Goal: Navigation & Orientation: Find specific page/section

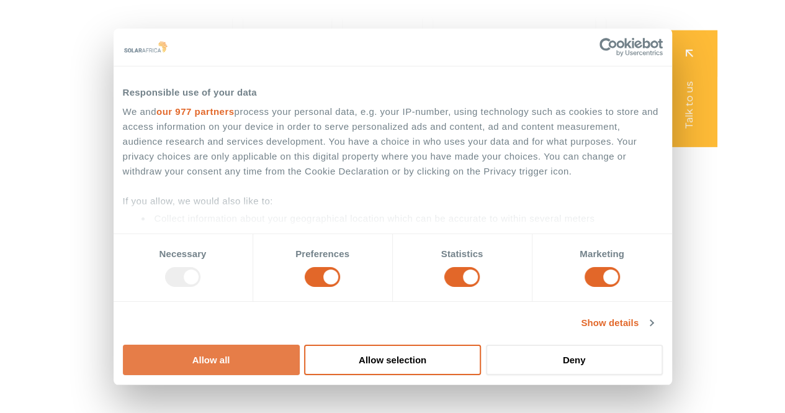
click at [300, 345] on button "Allow all" at bounding box center [211, 360] width 177 height 30
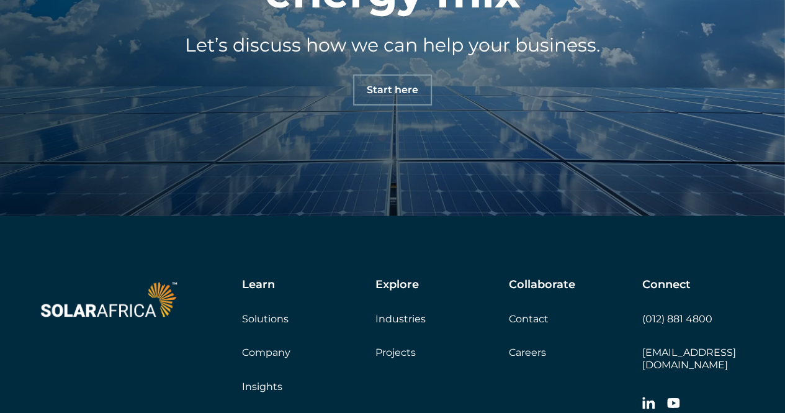
scroll to position [4211, 0]
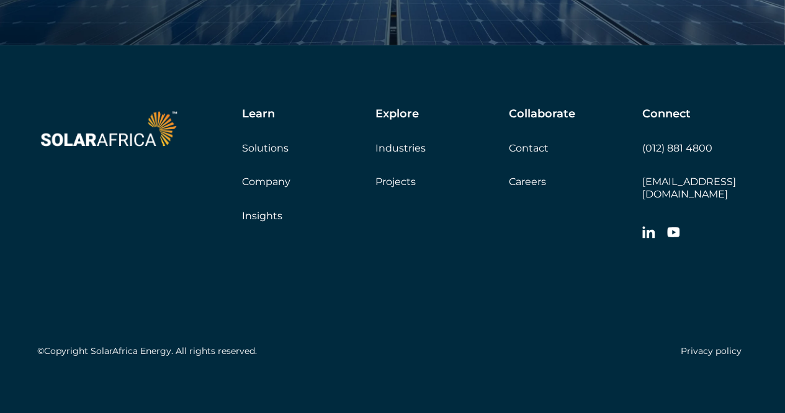
click at [112, 141] on img at bounding box center [108, 128] width 143 height 43
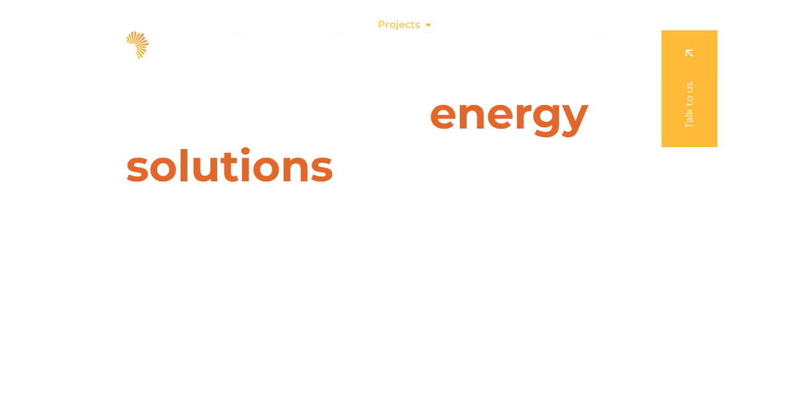
click at [428, 26] on icon "Menu" at bounding box center [428, 25] width 10 height 10
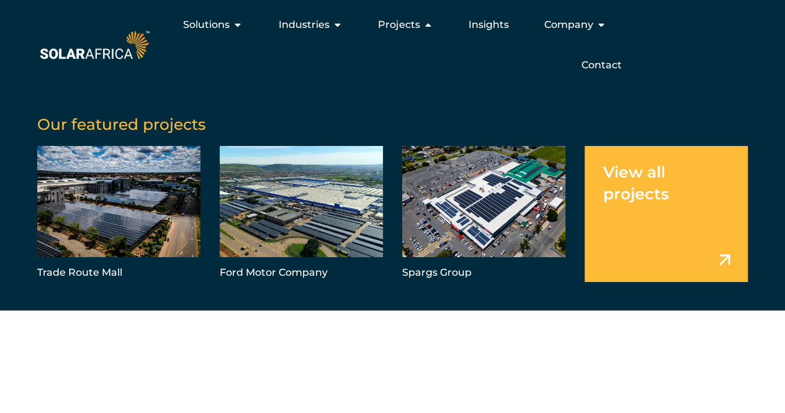
click at [729, 261] on link "Menu" at bounding box center [666, 214] width 163 height 136
